Goal: Information Seeking & Learning: Learn about a topic

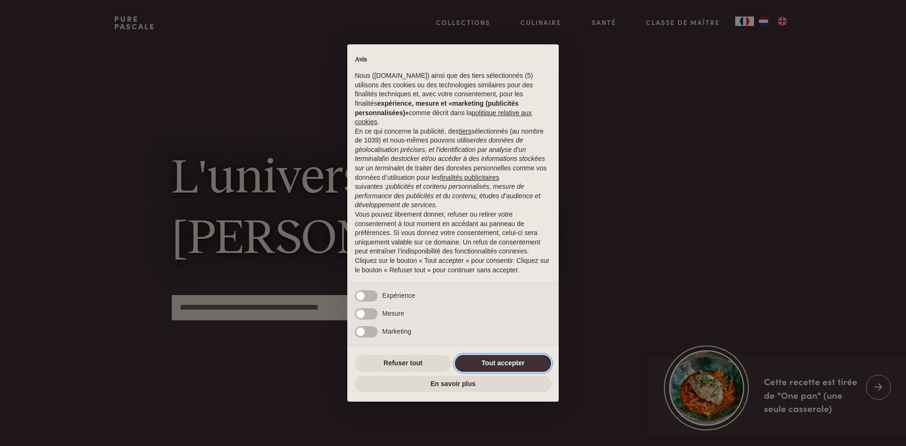
click at [490, 364] on button "Tout accepter" at bounding box center [503, 363] width 96 height 17
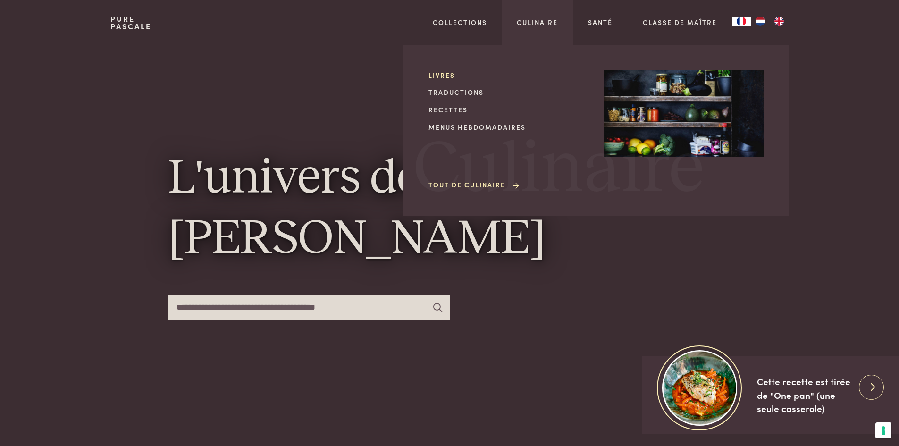
click at [450, 71] on link "Livres" at bounding box center [508, 75] width 160 height 10
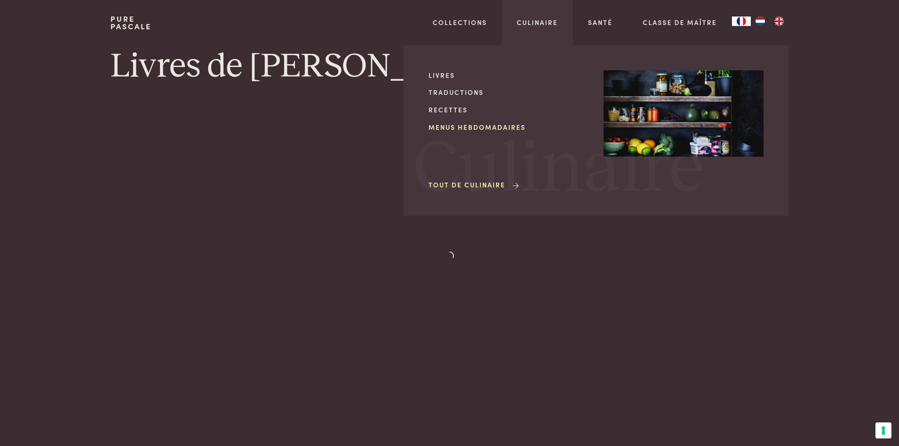
click at [494, 127] on link "Menus hebdomadaires" at bounding box center [508, 127] width 160 height 10
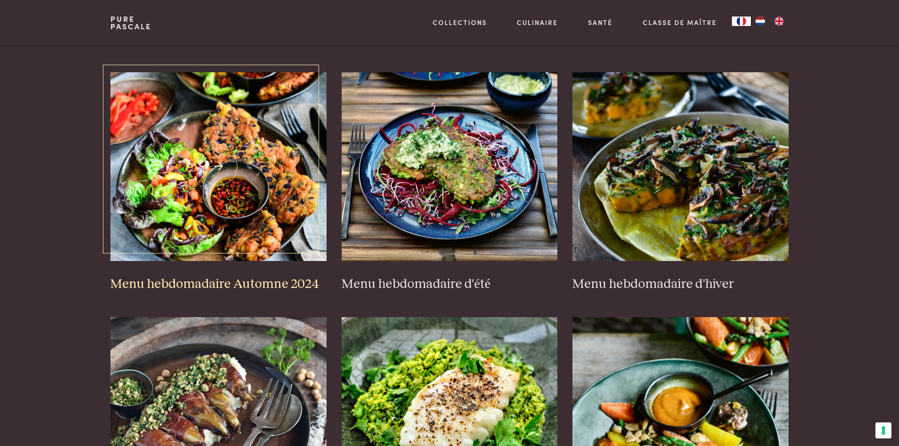
click at [201, 194] on img at bounding box center [218, 166] width 216 height 189
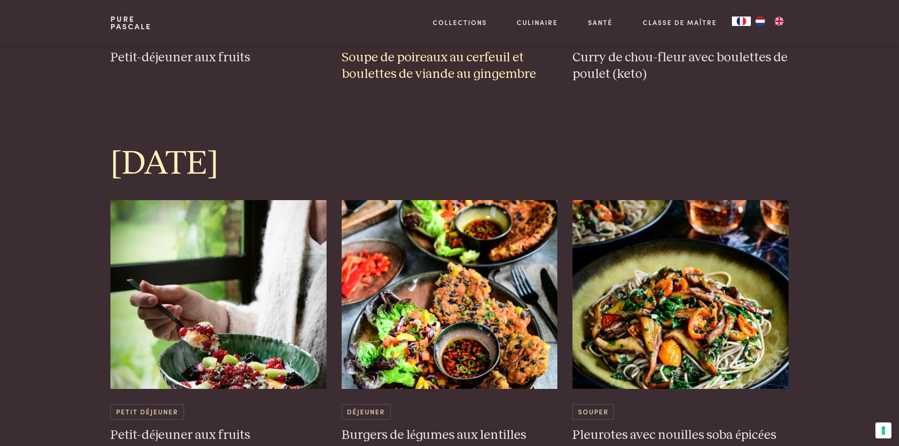
scroll to position [944, 0]
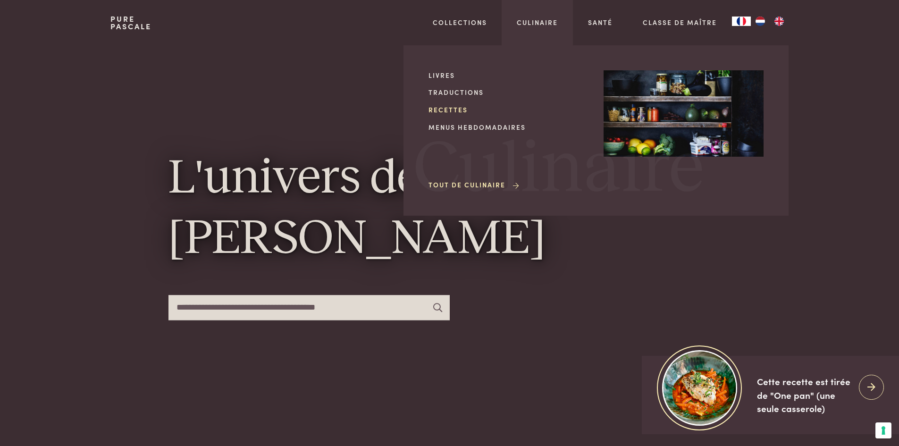
click at [443, 110] on link "Recettes" at bounding box center [508, 110] width 160 height 10
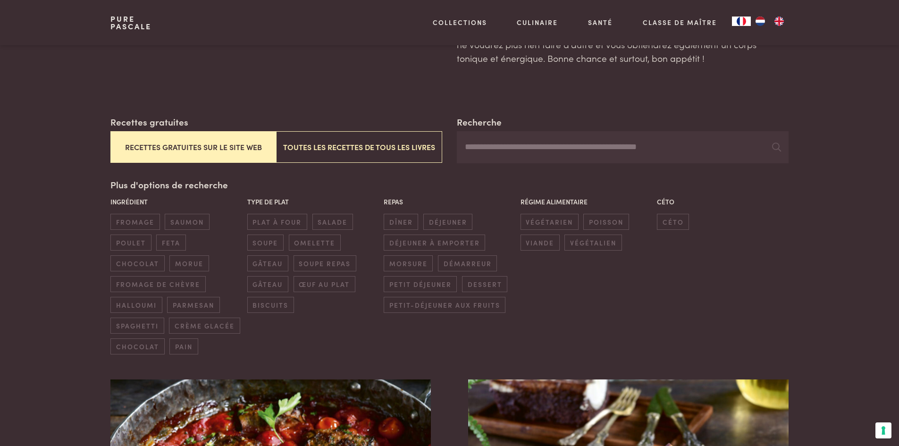
scroll to position [142, 0]
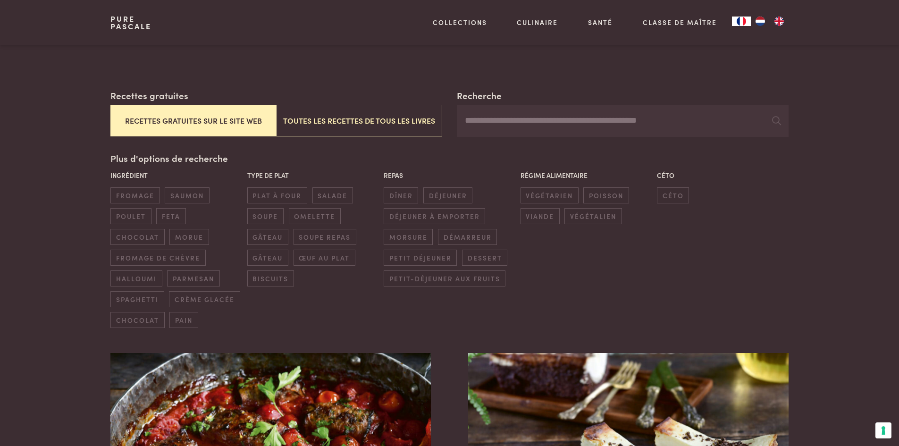
click at [585, 134] on input "Recherche" at bounding box center [622, 121] width 331 height 32
type input "********"
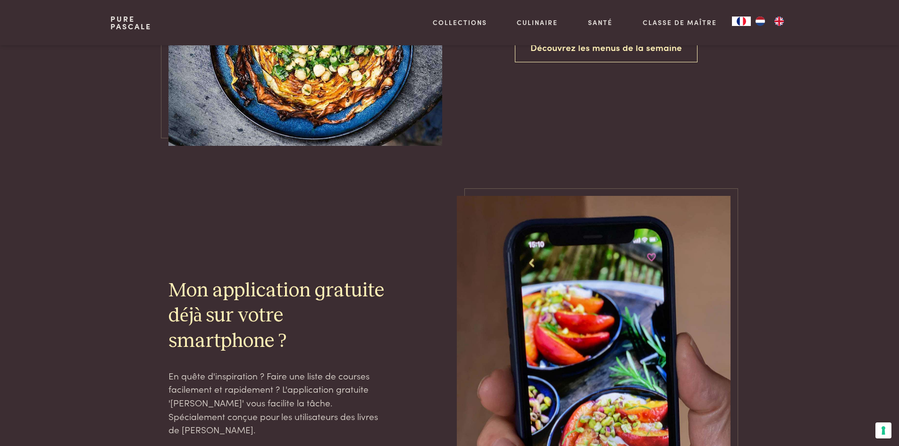
scroll to position [1132, 0]
